Goal: Task Accomplishment & Management: Manage account settings

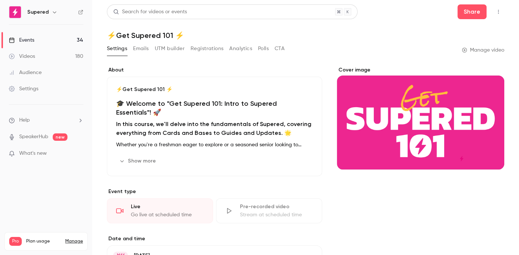
click at [36, 42] on link "Events 34" at bounding box center [46, 40] width 92 height 16
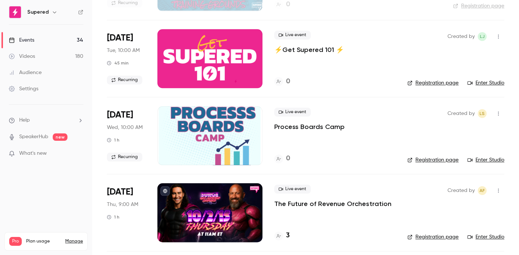
scroll to position [652, 0]
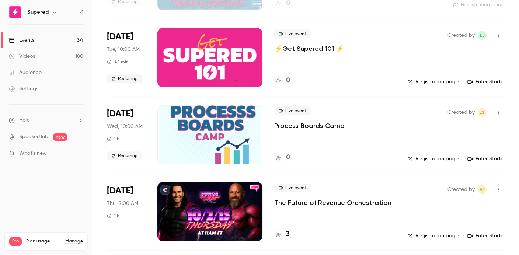
click at [497, 190] on button "button" at bounding box center [498, 189] width 12 height 12
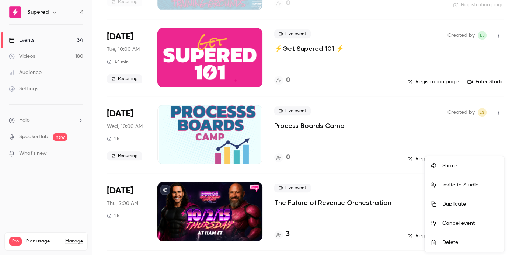
click at [354, 242] on div at bounding box center [259, 127] width 519 height 255
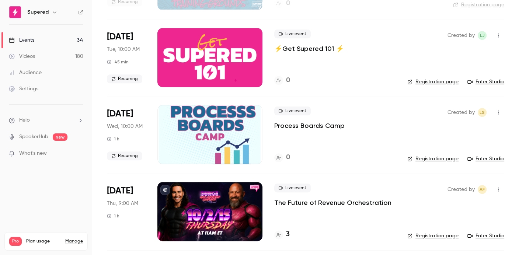
click at [228, 192] on div at bounding box center [209, 211] width 105 height 59
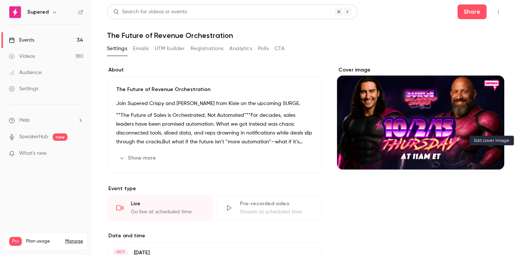
click at [489, 157] on icon "Cover image" at bounding box center [491, 156] width 8 height 6
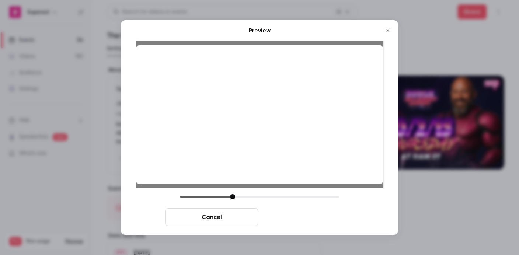
click at [315, 216] on button "Save cover" at bounding box center [307, 217] width 93 height 18
click at [313, 217] on button "Save cover" at bounding box center [307, 217] width 93 height 18
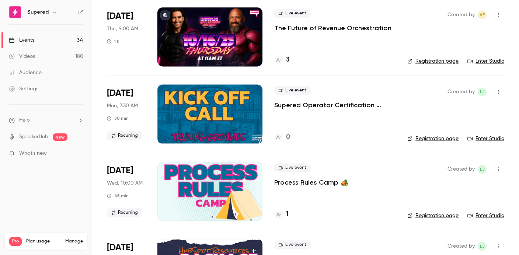
scroll to position [826, 0]
